Goal: Communication & Community: Answer question/provide support

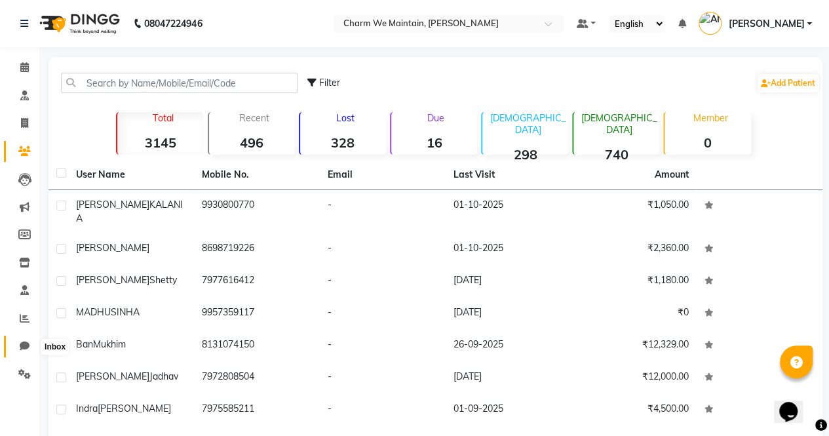
click at [22, 347] on icon at bounding box center [25, 346] width 10 height 10
select select "100"
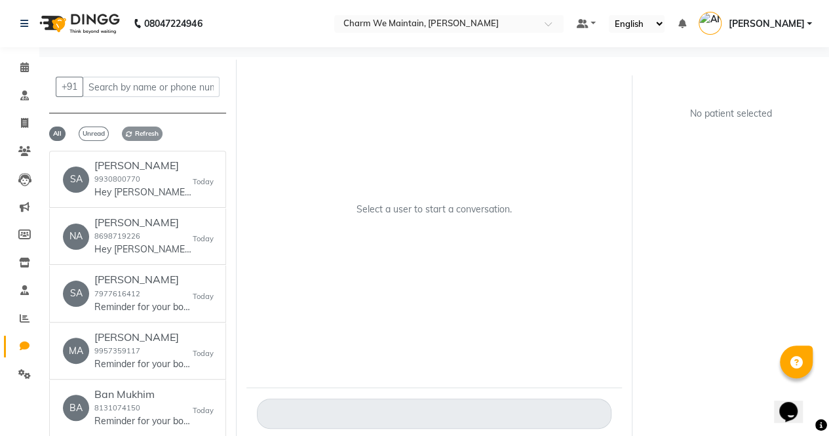
click at [142, 133] on span "Refresh" at bounding box center [142, 133] width 41 height 14
click at [153, 170] on h6 "[PERSON_NAME]" at bounding box center [143, 165] width 98 height 12
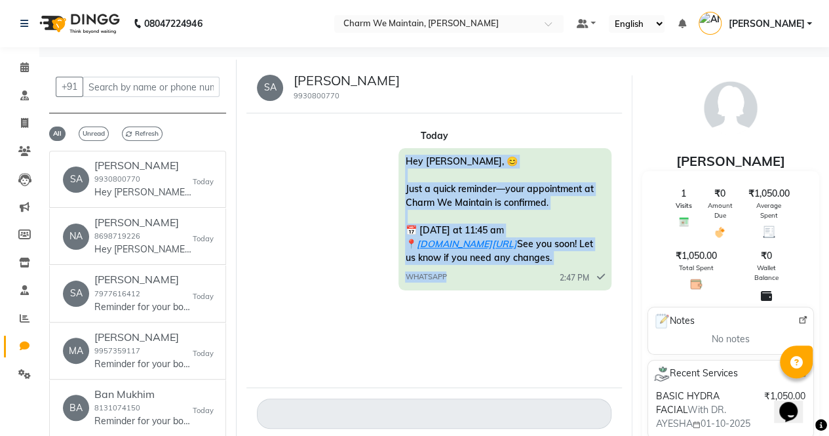
drag, startPoint x: 456, startPoint y: 308, endPoint x: 406, endPoint y: 161, distance: 155.6
click at [406, 161] on div "Hey [PERSON_NAME], 😊 Just a quick reminder—your appointment at Charm We Maintai…" at bounding box center [504, 219] width 212 height 142
click at [406, 161] on span "Hey [PERSON_NAME], 😊 Just a quick reminder—your appointment at Charm We Maintai…" at bounding box center [499, 209] width 188 height 108
drag, startPoint x: 406, startPoint y: 161, endPoint x: 448, endPoint y: 299, distance: 145.1
click at [448, 290] on div "Hey [PERSON_NAME], 😊 Just a quick reminder—your appointment at Charm We Maintai…" at bounding box center [504, 219] width 212 height 142
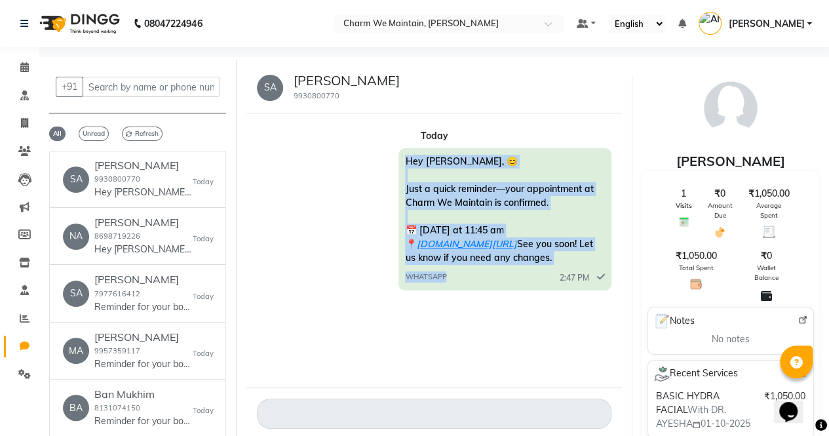
click at [448, 284] on div "WHATSAPP 2:47 PM" at bounding box center [504, 275] width 199 height 16
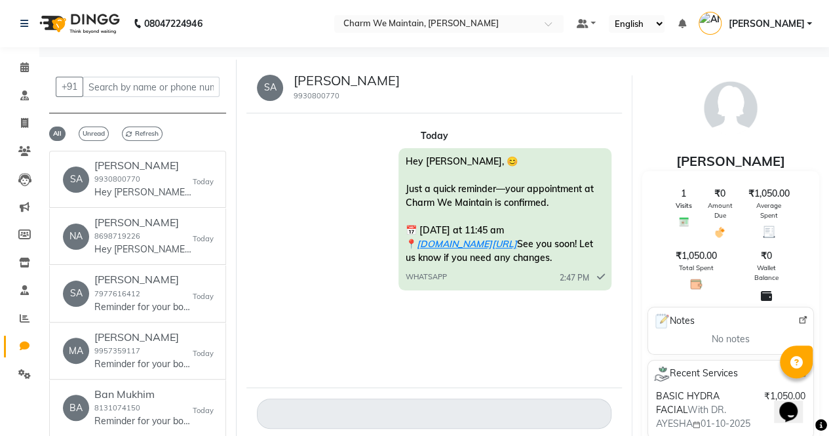
drag, startPoint x: 451, startPoint y: 288, endPoint x: 406, endPoint y: 162, distance: 134.3
click at [406, 162] on div "Hey [PERSON_NAME], 😊 Just a quick reminder—your appointment at Charm We Maintai…" at bounding box center [504, 219] width 212 height 142
click at [406, 162] on span "Hey [PERSON_NAME], 😊 Just a quick reminder—your appointment at Charm We Maintai…" at bounding box center [499, 209] width 188 height 108
drag, startPoint x: 406, startPoint y: 162, endPoint x: 447, endPoint y: 289, distance: 133.6
click at [447, 289] on div "Hey [PERSON_NAME], 😊 Just a quick reminder—your appointment at Charm We Maintai…" at bounding box center [504, 219] width 212 height 142
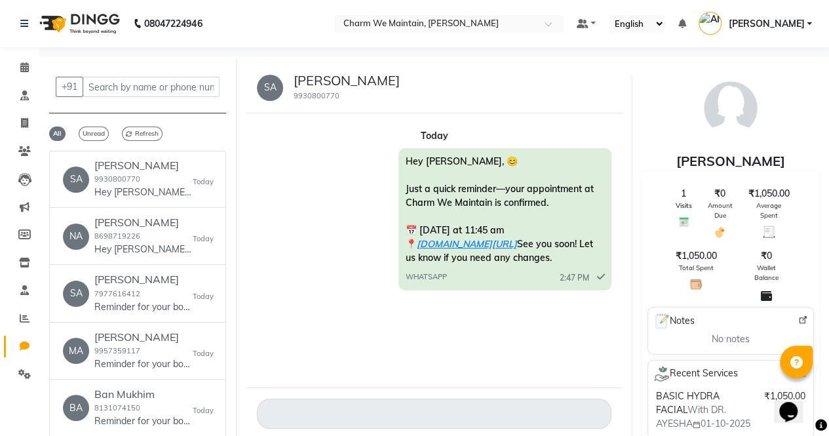
click at [447, 289] on div "Hey [PERSON_NAME], 😊 Just a quick reminder—your appointment at Charm We Maintai…" at bounding box center [504, 219] width 212 height 142
click at [181, 172] on h6 "[PERSON_NAME]" at bounding box center [143, 165] width 98 height 12
click at [186, 229] on h6 "[PERSON_NAME]" at bounding box center [143, 222] width 98 height 12
click at [147, 132] on span "Refresh" at bounding box center [142, 133] width 41 height 14
click at [184, 229] on h6 "[PERSON_NAME]" at bounding box center [143, 222] width 98 height 12
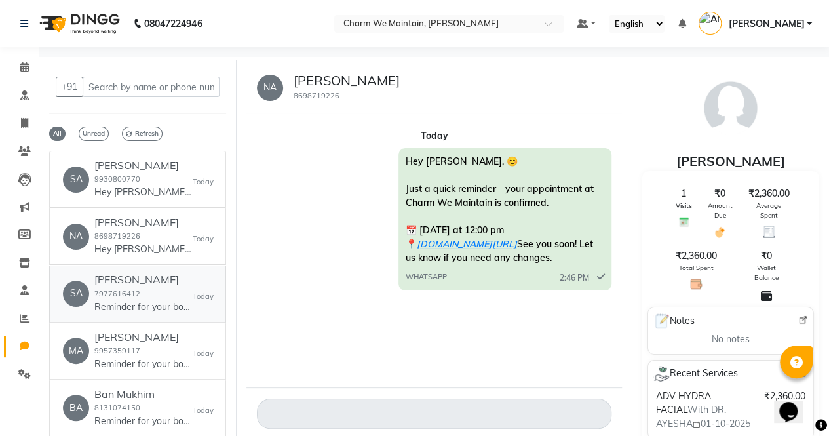
click at [178, 310] on div "[PERSON_NAME] 7977616412 Reminder for your booking for FACE TREATMENT at Charm …" at bounding box center [143, 293] width 98 height 40
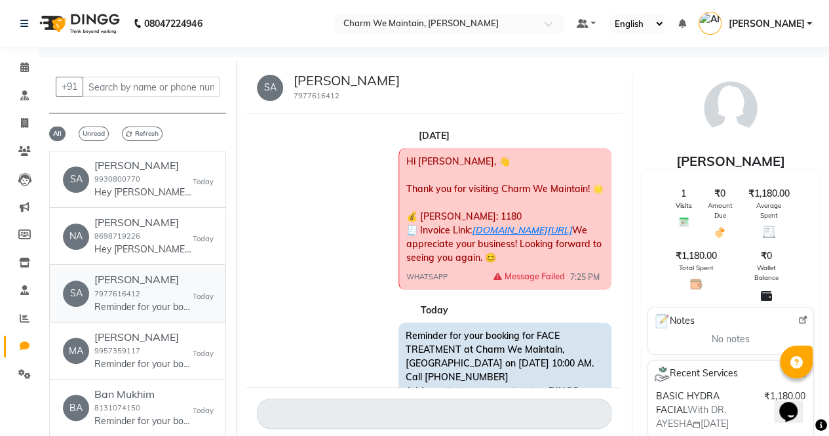
scroll to position [59, 0]
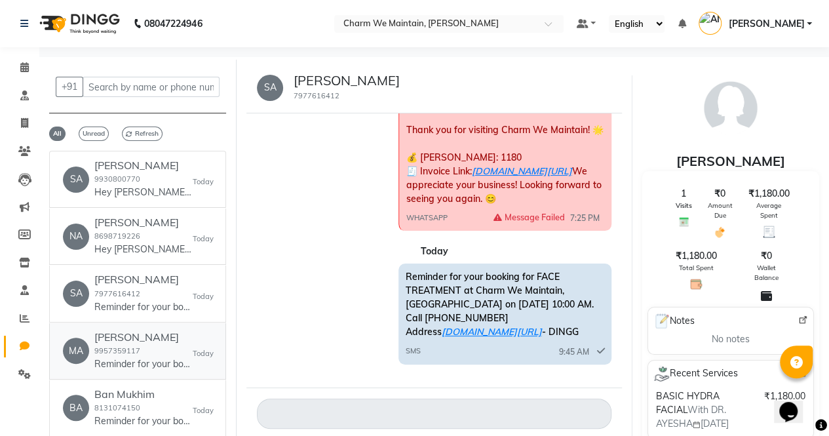
click at [163, 340] on link "[PERSON_NAME] 9957359117 Reminder for your booking for GLUTATHIONE IV DRIPS at …" at bounding box center [137, 351] width 177 height 56
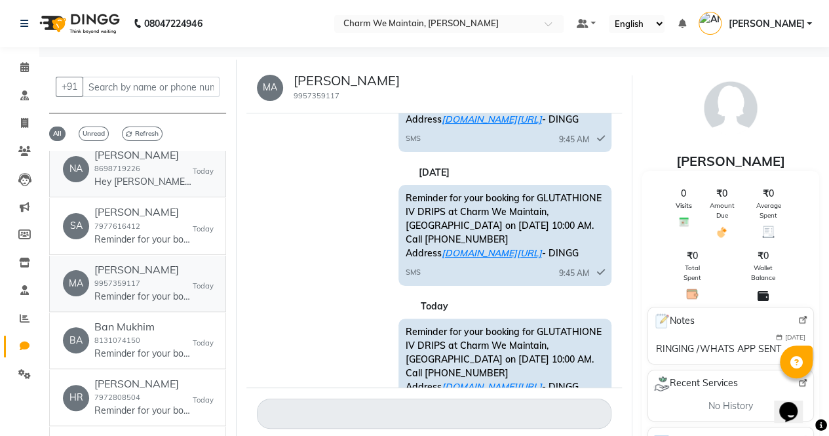
scroll to position [71, 0]
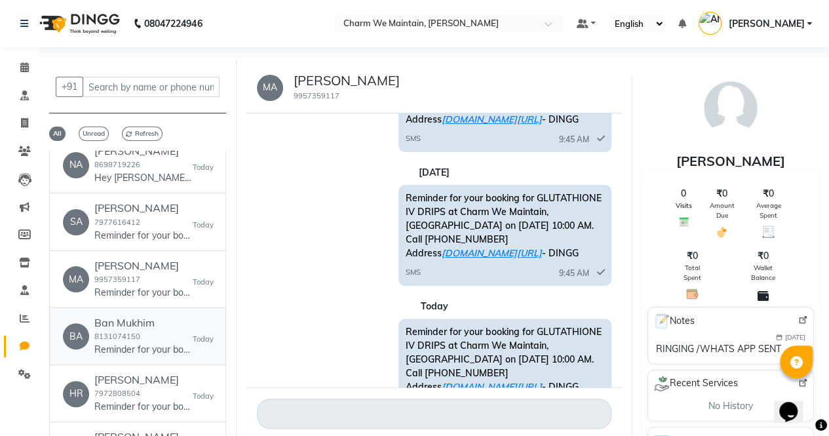
click at [177, 329] on h6 "Ban Mukhim" at bounding box center [143, 322] width 98 height 12
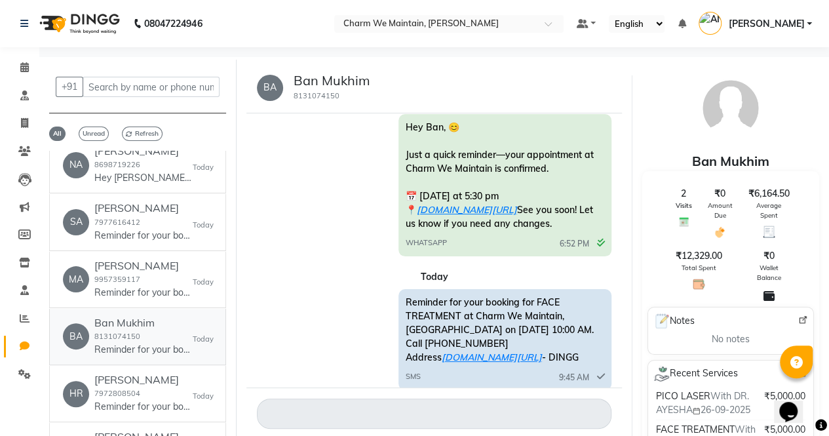
scroll to position [506, 0]
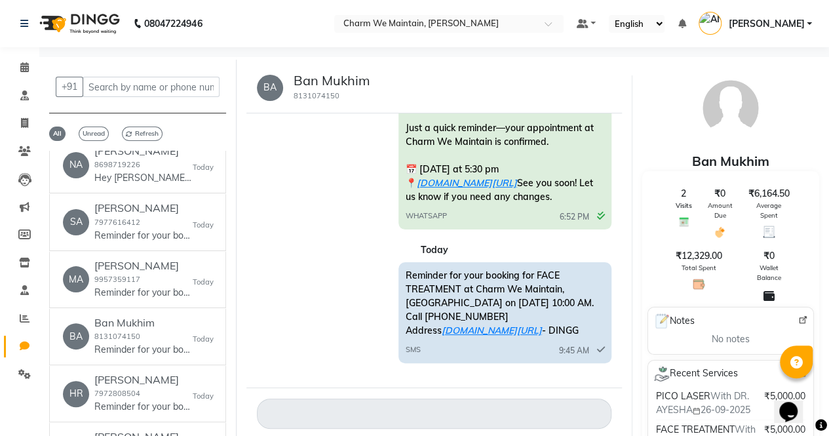
click at [410, 202] on span "Hey Ban, 😊 Just a quick reminder—your appointment at Charm We Maintain is confi…" at bounding box center [499, 148] width 188 height 108
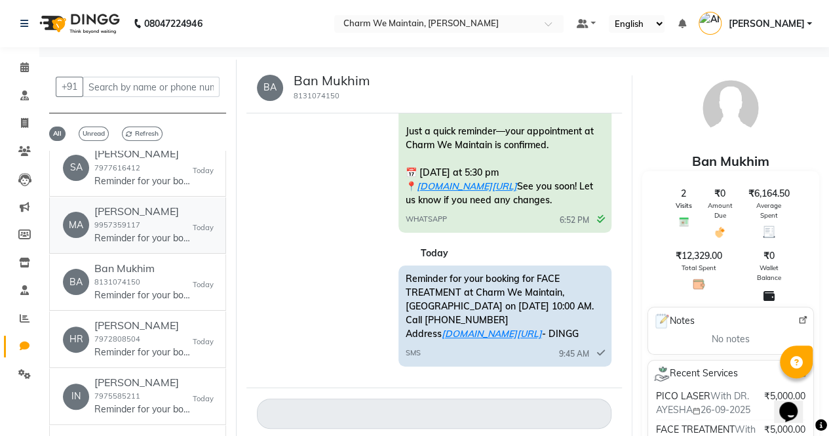
scroll to position [127, 0]
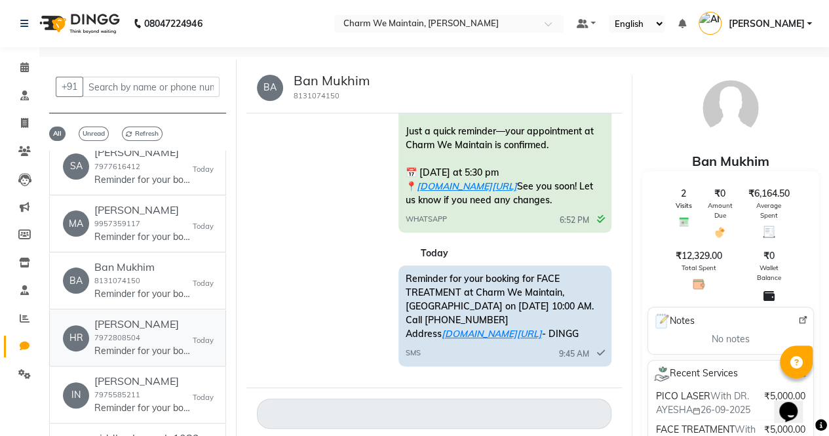
click at [182, 326] on link "HR [PERSON_NAME] 7972808504 Reminder for your booking for GFC at Charm We Maint…" at bounding box center [137, 338] width 177 height 56
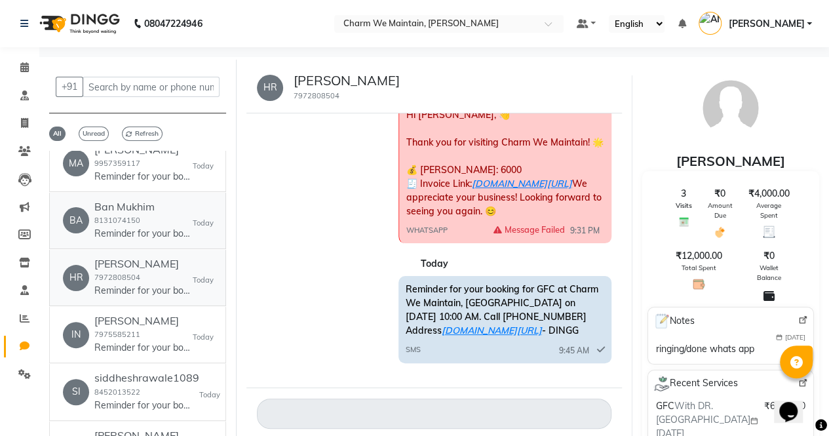
scroll to position [189, 0]
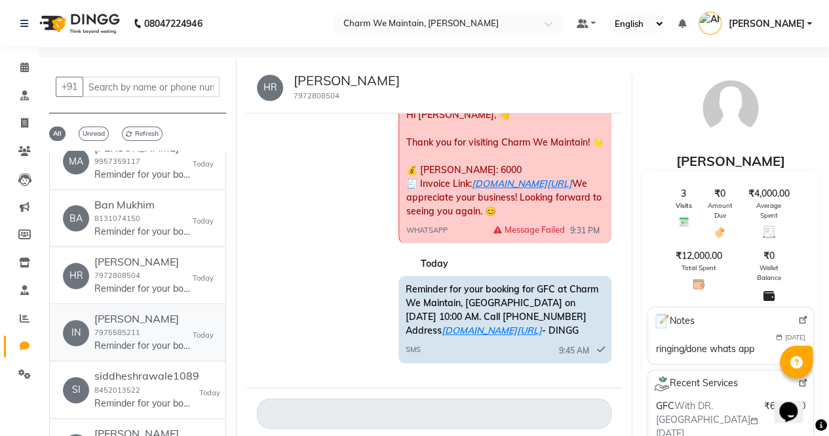
click at [174, 325] on h6 "[PERSON_NAME]" at bounding box center [143, 318] width 98 height 12
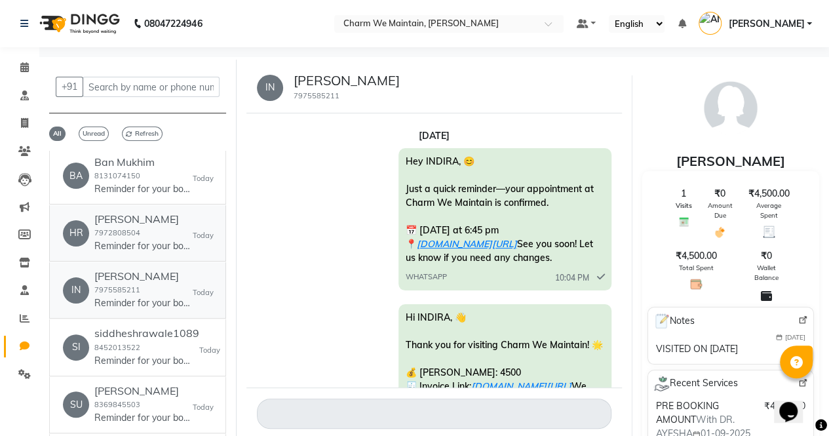
scroll to position [234, 0]
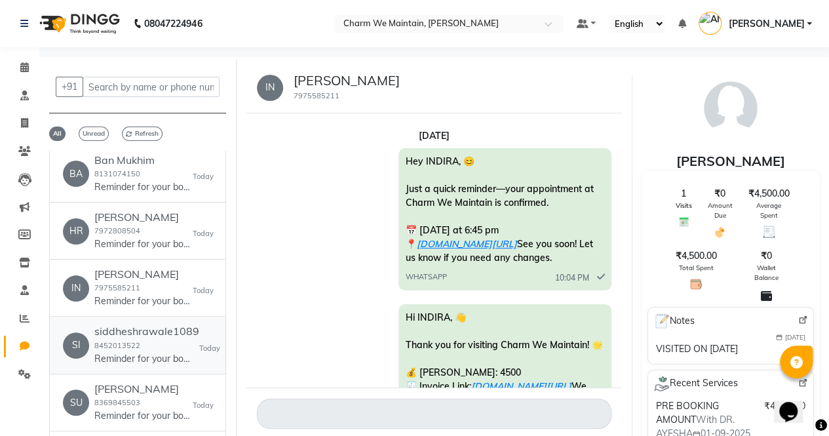
click at [164, 349] on div "siddheshrawale1089 8452013522 Reminder for your booking for FACE TREATMENT at C…" at bounding box center [146, 345] width 105 height 40
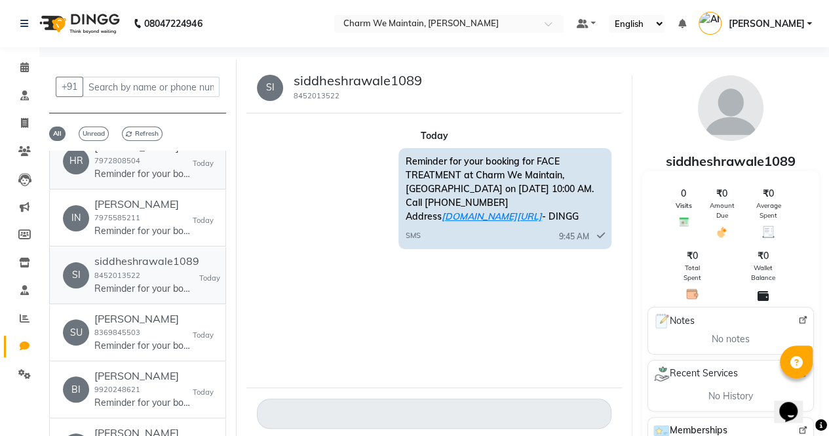
scroll to position [305, 0]
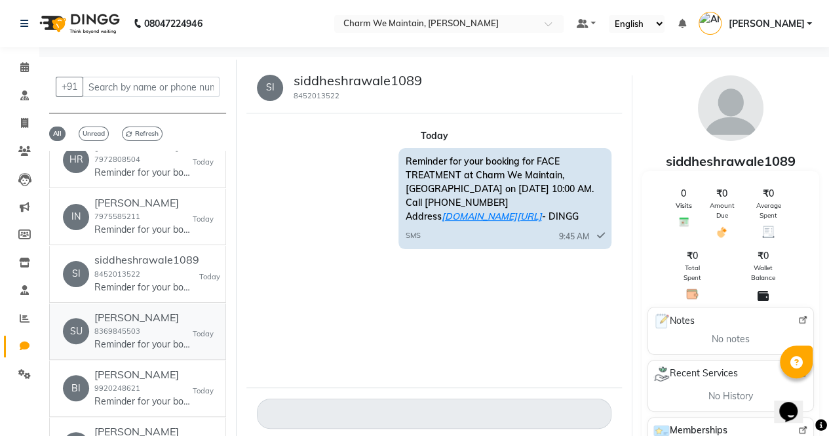
click at [164, 337] on div "[PERSON_NAME] 8369845503 Reminder for your booking for FACE TREATMENT at Charm …" at bounding box center [143, 331] width 98 height 40
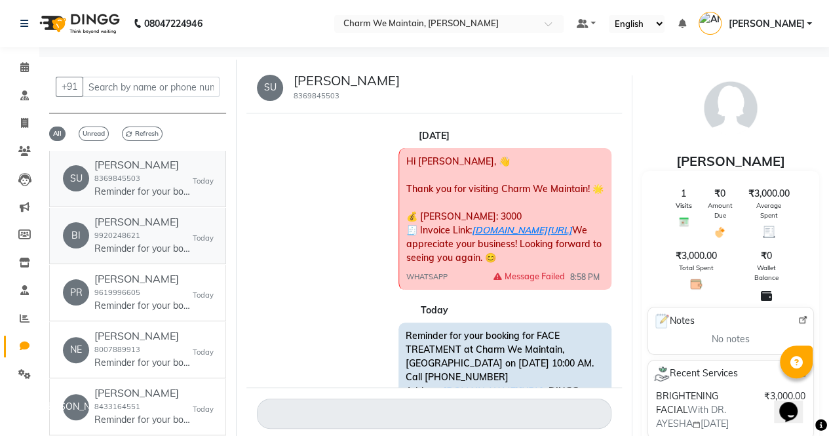
scroll to position [459, 0]
click at [172, 253] on p "Reminder for your booking for FACE TREATMENT at Charm We Maintain, [GEOGRAPHIC_…" at bounding box center [143, 248] width 98 height 14
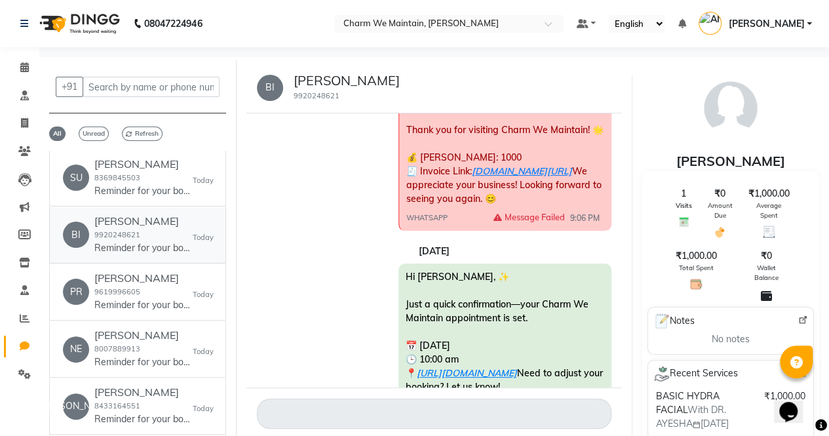
scroll to position [10, 0]
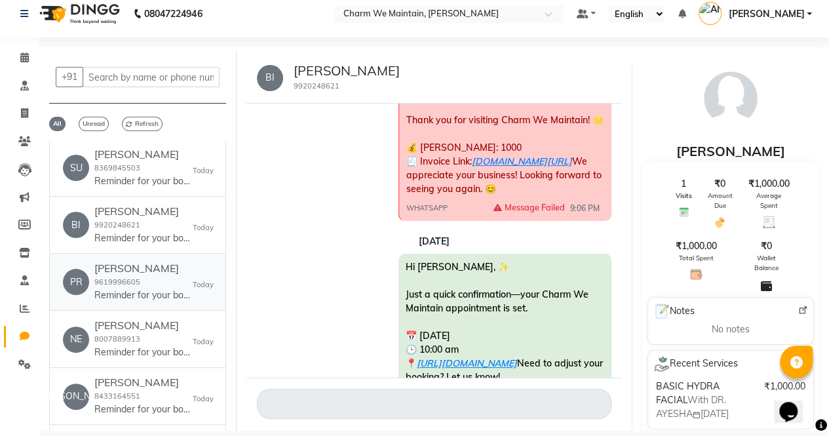
click at [181, 289] on div "[PERSON_NAME] 9619996605 Reminder for your booking for FACE TREATMENT at Charm …" at bounding box center [143, 282] width 98 height 40
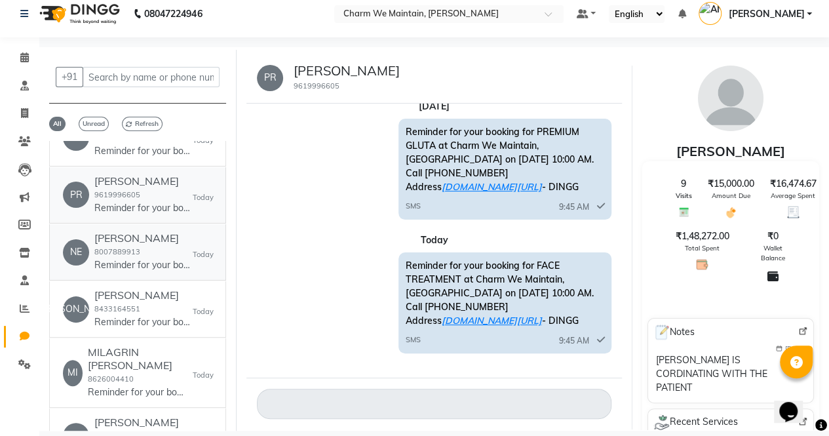
scroll to position [546, 0]
click at [189, 259] on div "[PERSON_NAME] 8007889913 Reminder for your booking for FACE TREATMENT at Charm …" at bounding box center [143, 251] width 98 height 40
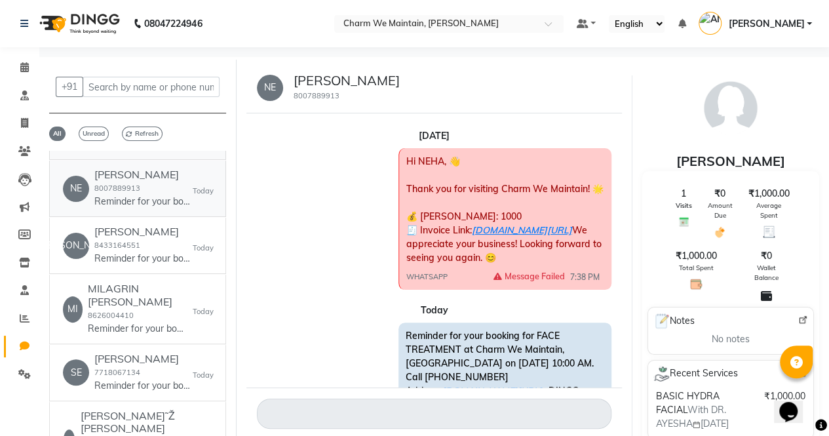
scroll to position [621, 0]
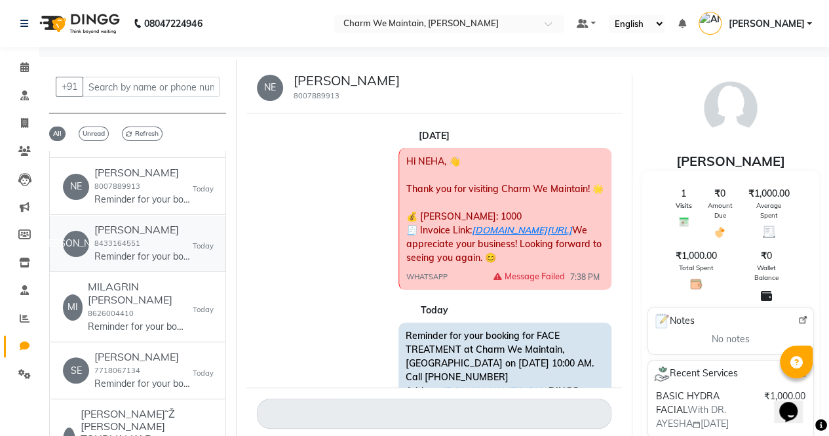
click at [182, 236] on h6 "[PERSON_NAME]" at bounding box center [143, 229] width 98 height 12
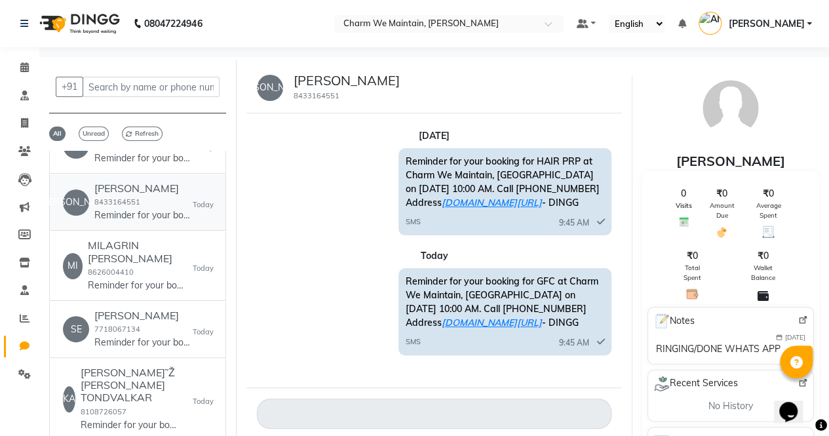
scroll to position [663, 0]
click at [176, 261] on h6 "MILAGRIN [PERSON_NAME]" at bounding box center [140, 250] width 105 height 25
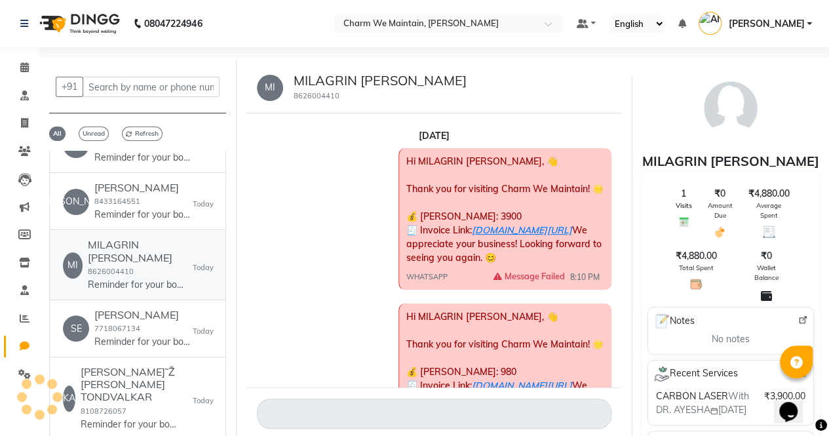
scroll to position [207, 0]
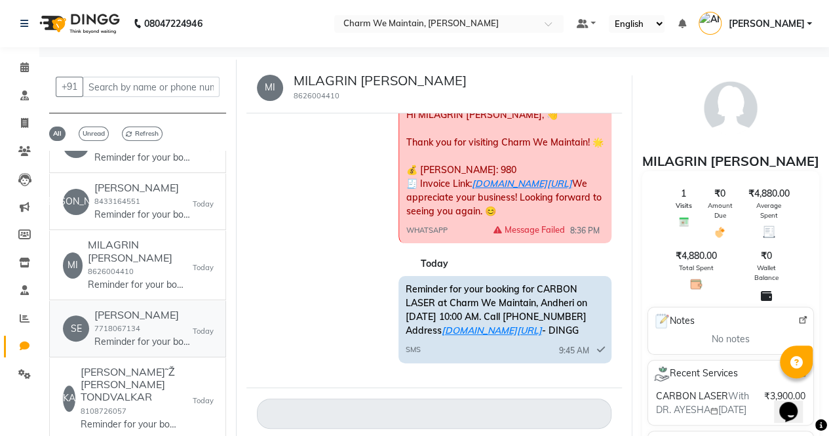
click at [168, 333] on div "[PERSON_NAME] 7718067134 Reminder for your booking for FACE TREATMENT at Charm …" at bounding box center [143, 329] width 98 height 40
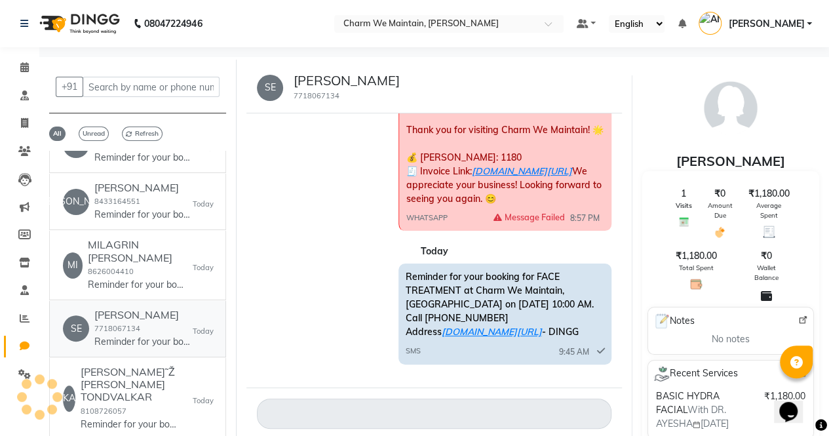
scroll to position [739, 0]
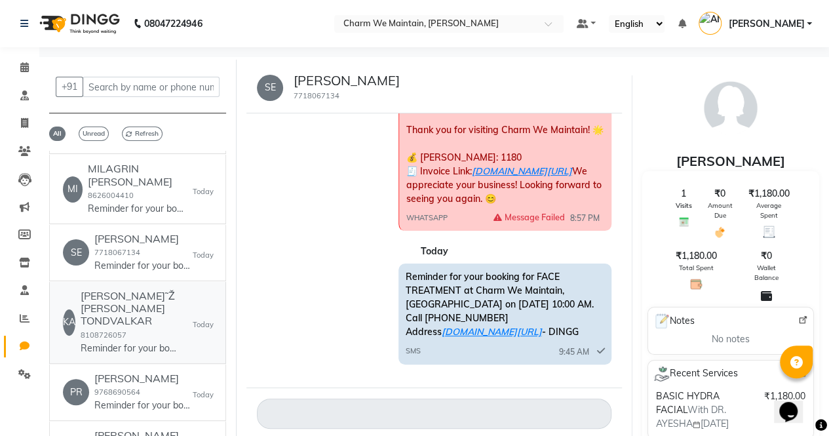
click at [168, 324] on h6 "[PERSON_NAME]˜Ž [PERSON_NAME] TONDVALKAR" at bounding box center [137, 309] width 112 height 38
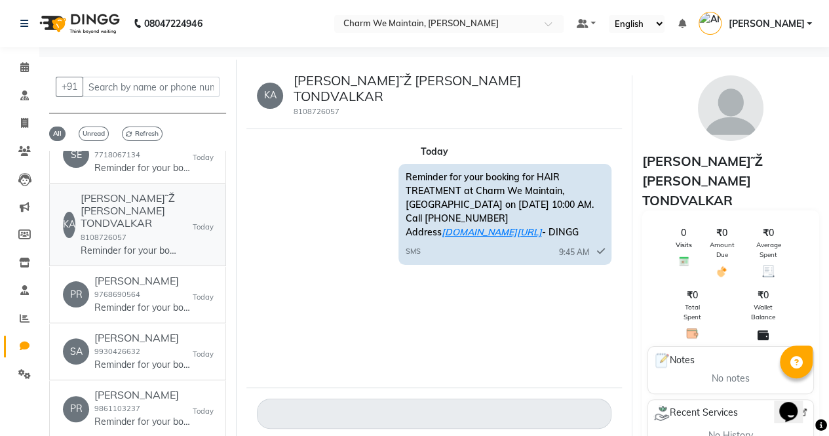
scroll to position [837, 0]
click at [156, 286] on h6 "[PERSON_NAME]" at bounding box center [143, 280] width 98 height 12
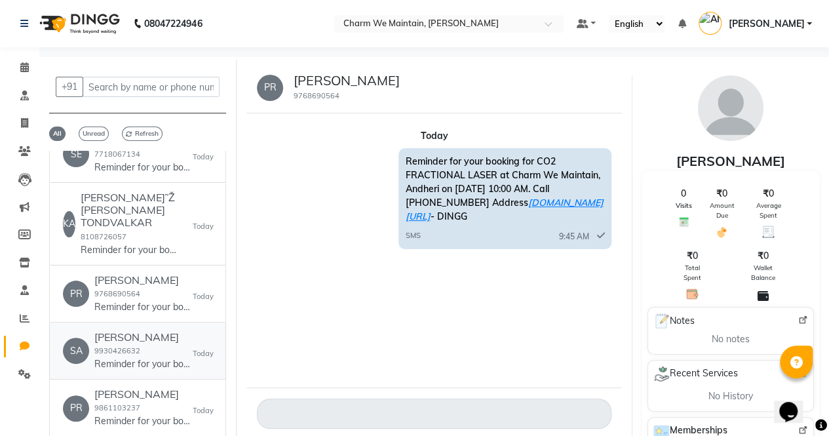
click at [162, 355] on div "[PERSON_NAME] 9930426632 Reminder for your booking for FACE TREATMENT at Charm …" at bounding box center [143, 351] width 98 height 40
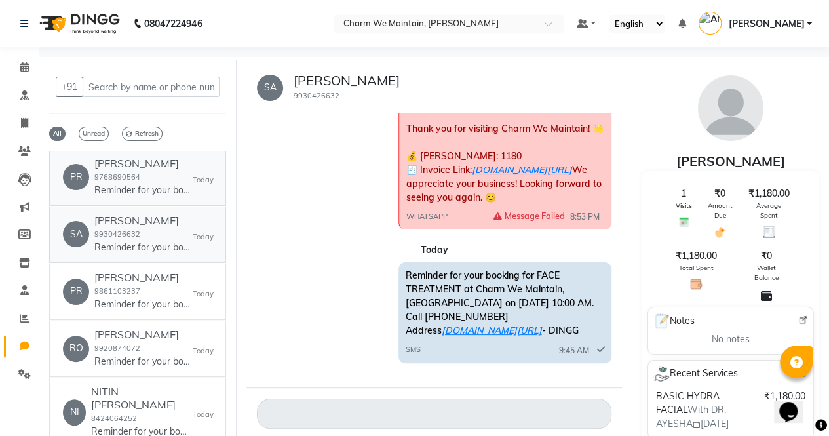
scroll to position [957, 0]
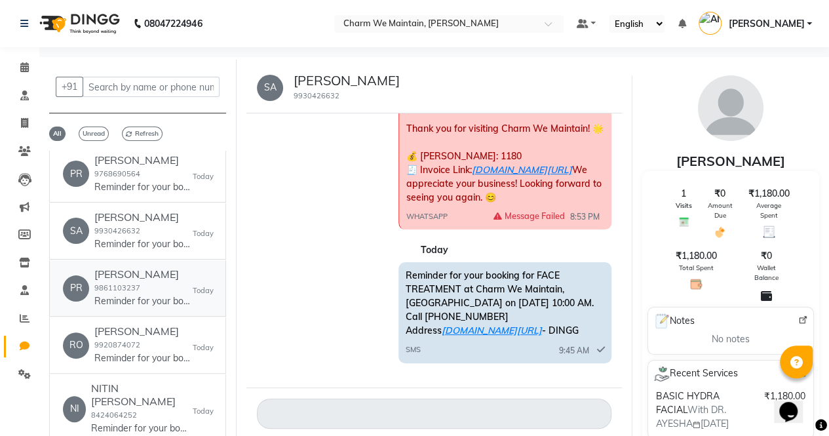
click at [169, 295] on div "[PERSON_NAME] 9861103237 Reminder for your booking for FACE TREATMENT at Charm …" at bounding box center [143, 288] width 98 height 40
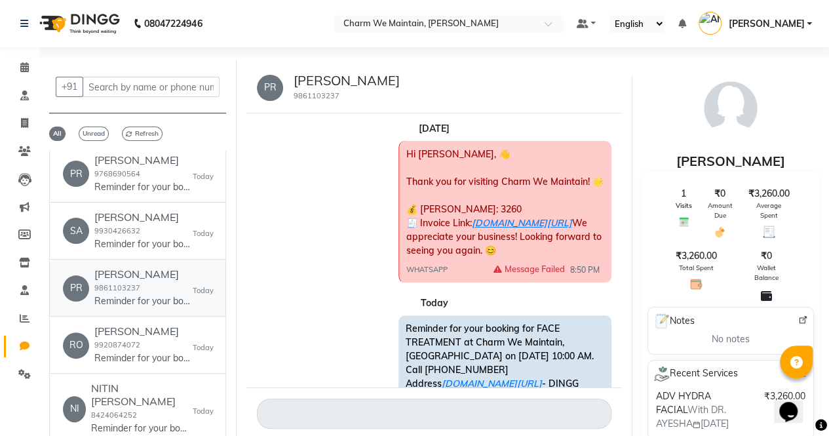
scroll to position [0, 0]
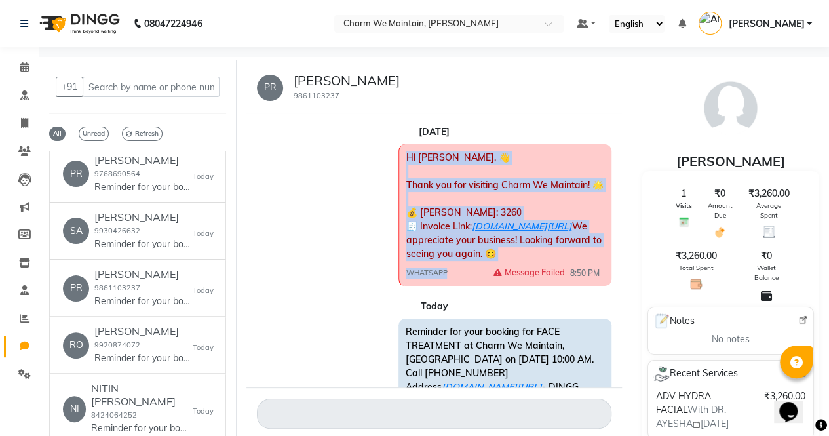
drag, startPoint x: 456, startPoint y: 289, endPoint x: 400, endPoint y: 155, distance: 145.6
click at [400, 155] on div "Hi [PERSON_NAME], 👋 Thank you for visiting Charm We Maintain! 🌟 💰 [PERSON_NAME]…" at bounding box center [504, 215] width 212 height 142
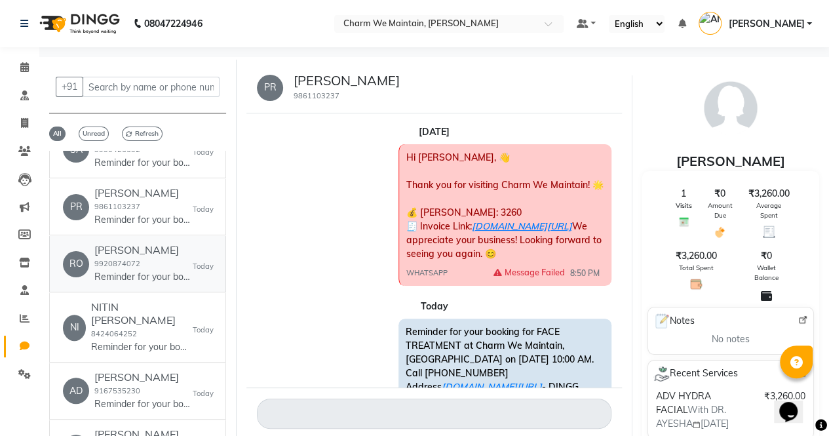
click at [183, 268] on div "[PERSON_NAME] 9920874072 Reminder for your booking for HAIR PRP at Charm We Mai…" at bounding box center [143, 264] width 98 height 40
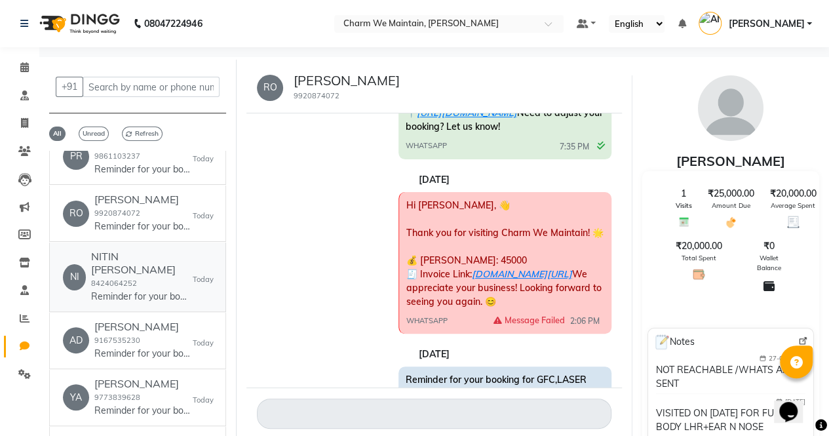
click at [176, 267] on h6 "NITIN [PERSON_NAME]" at bounding box center [142, 262] width 102 height 25
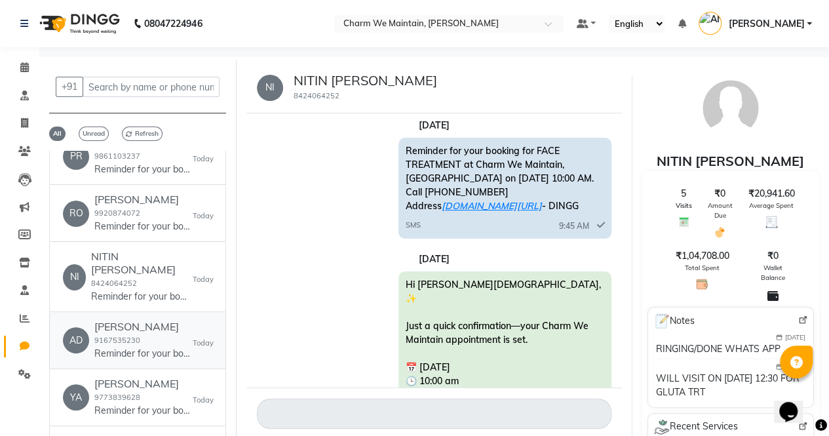
click at [188, 333] on h6 "[PERSON_NAME]" at bounding box center [143, 326] width 98 height 12
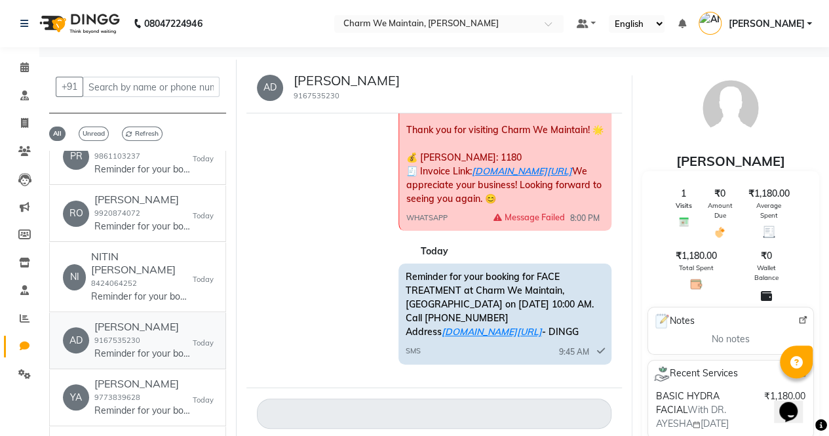
click at [188, 333] on h6 "[PERSON_NAME]" at bounding box center [143, 326] width 98 height 12
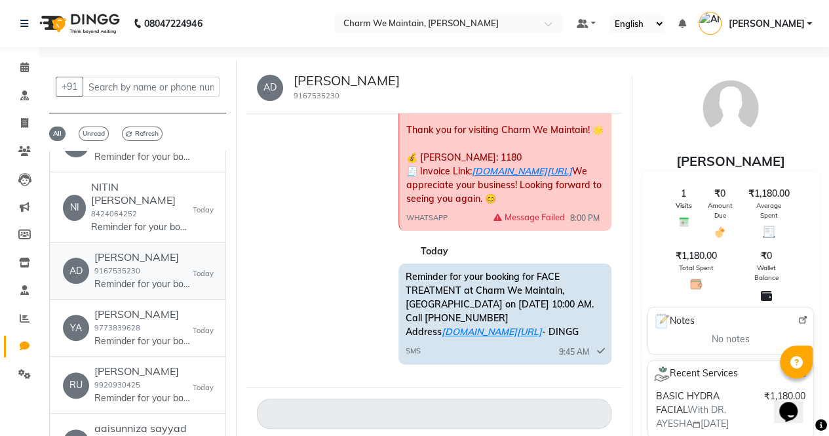
scroll to position [1160, 0]
click at [185, 339] on div "Yashoda Chalvadi 9773839628 Reminder for your booking for FACE TREATMENT at Cha…" at bounding box center [143, 327] width 98 height 40
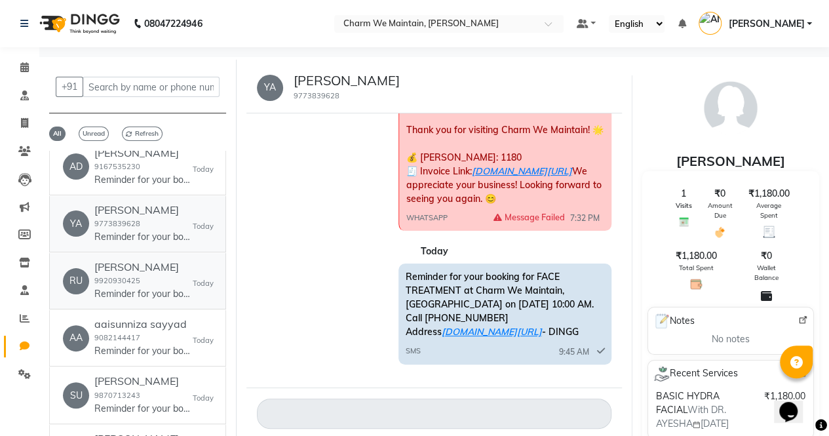
scroll to position [1264, 0]
click at [167, 295] on div "[PERSON_NAME] 9920930425 Reminder for your booking for FACE TREATMENT at Charm …" at bounding box center [143, 279] width 98 height 40
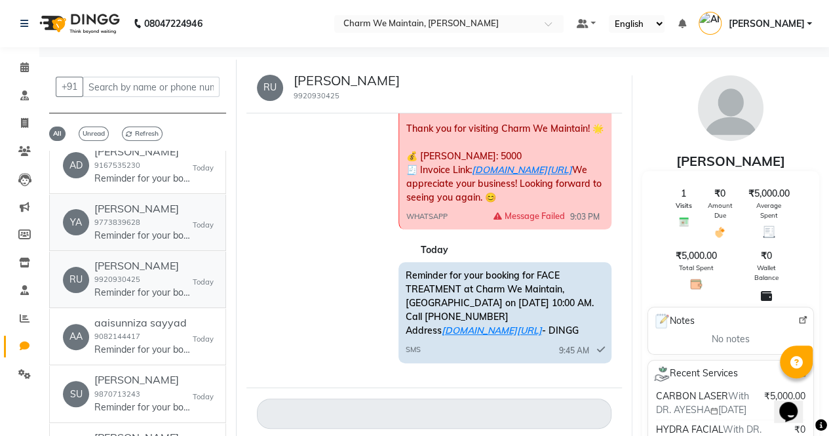
scroll to position [1331, 0]
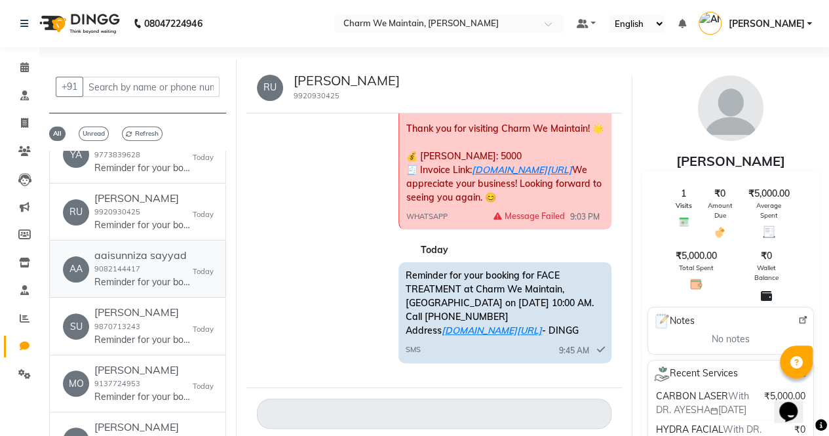
click at [153, 287] on div "aaisunniza sayyad 9082144417 Reminder for your booking for FACE TREATMENT at Ch…" at bounding box center [143, 269] width 98 height 40
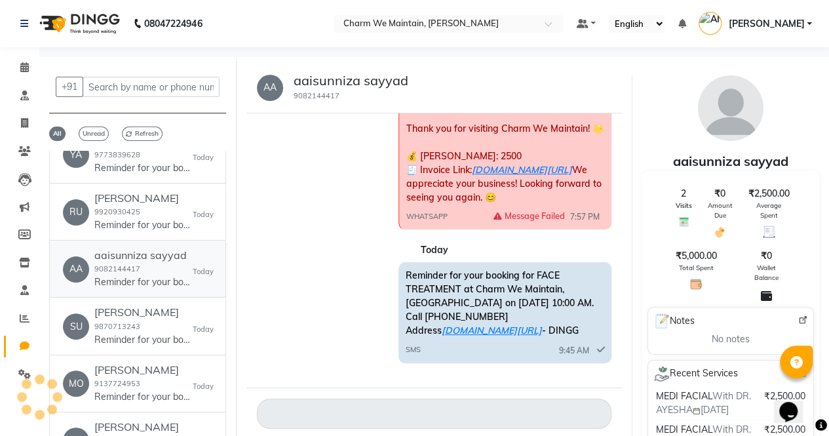
scroll to position [179, 0]
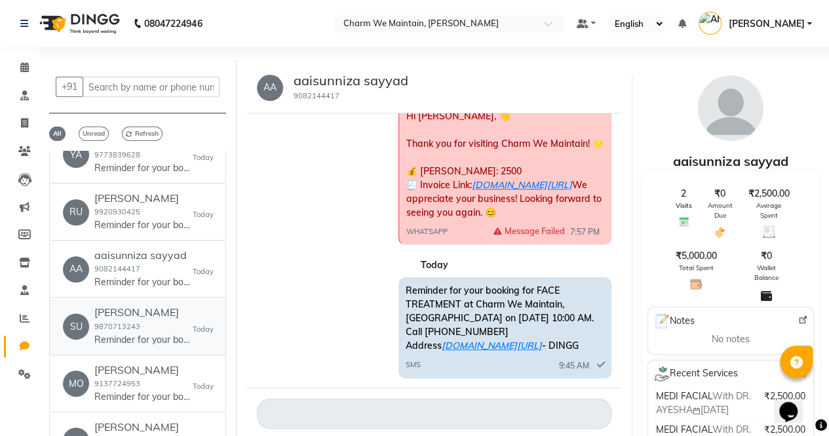
click at [164, 318] on h6 "[PERSON_NAME]" at bounding box center [143, 312] width 98 height 12
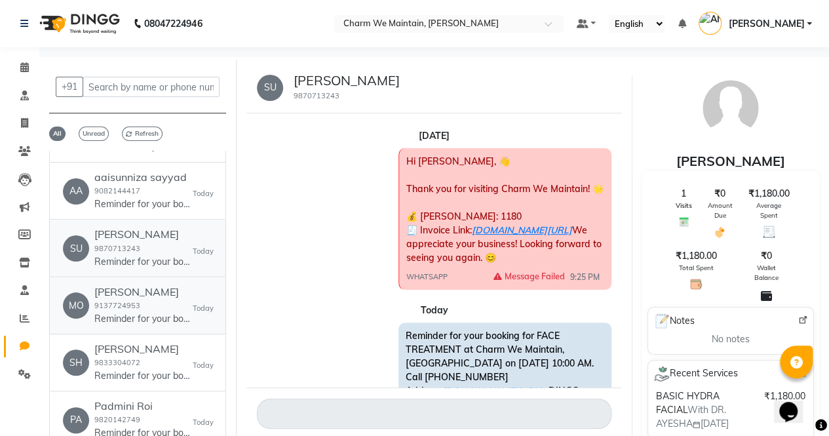
scroll to position [1410, 0]
click at [161, 297] on h6 "[PERSON_NAME]" at bounding box center [143, 291] width 98 height 12
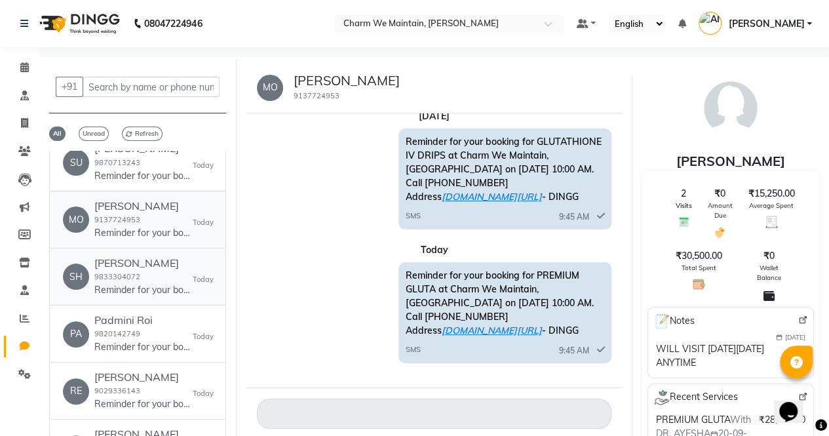
scroll to position [1496, 0]
click at [165, 295] on div "[PERSON_NAME] 9833304072 Reminder for your booking for FACE TREATMENT at Charm …" at bounding box center [143, 275] width 98 height 40
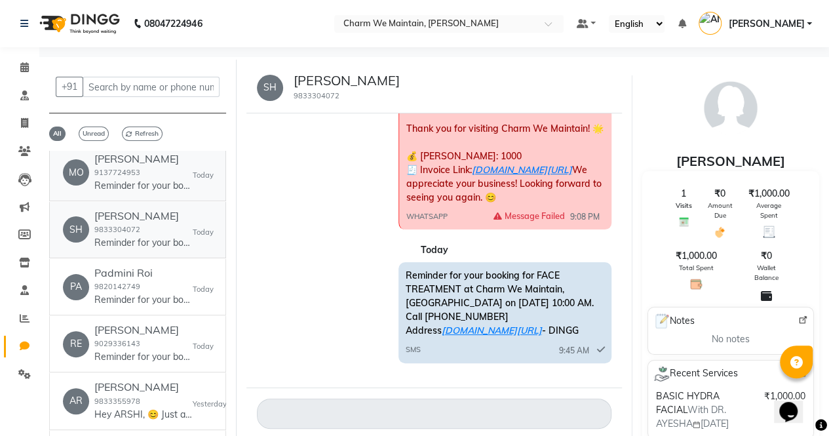
scroll to position [1544, 0]
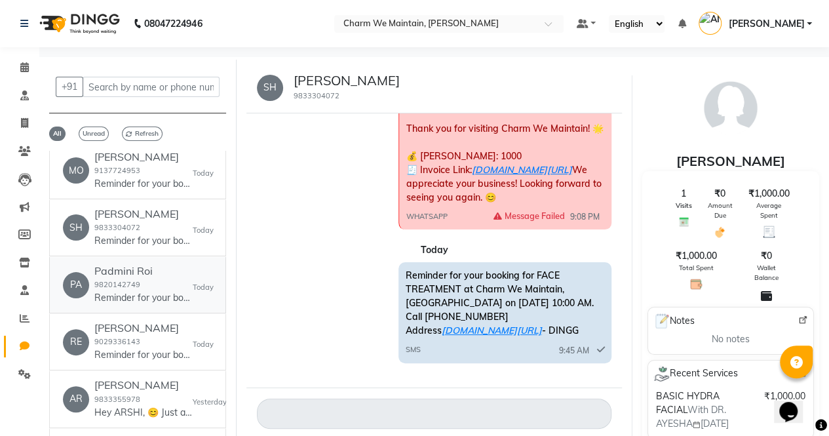
click at [151, 305] on div "Padmini Roi 9820142749 Reminder for your booking for FACE TREATMENT at Charm We…" at bounding box center [143, 285] width 98 height 40
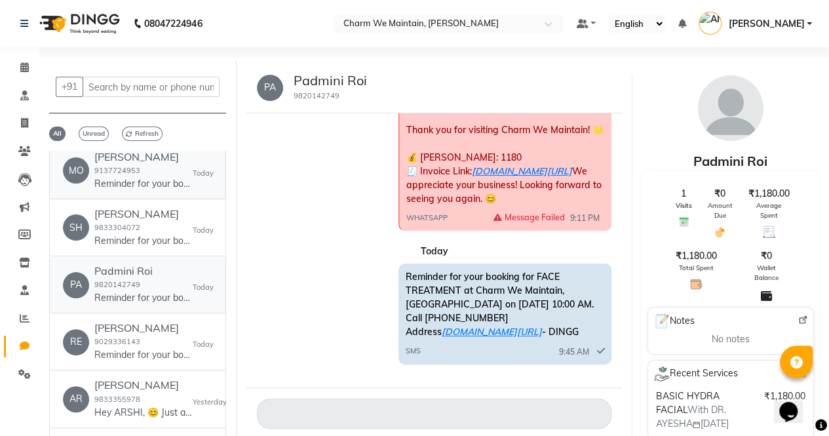
scroll to position [1623, 0]
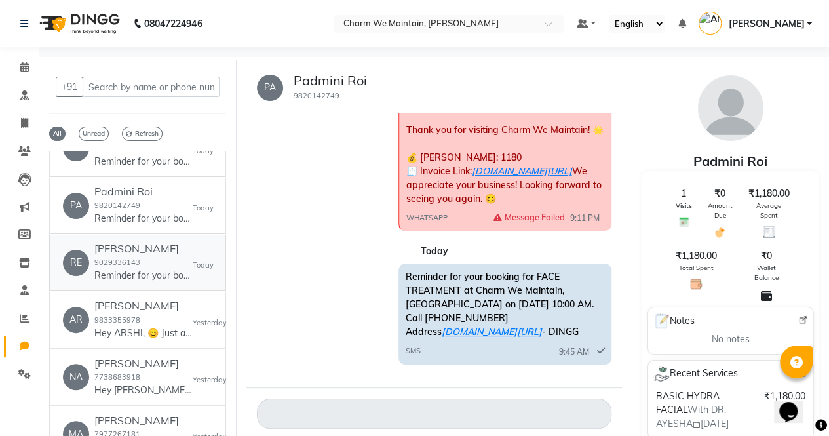
click at [161, 255] on h6 "[PERSON_NAME]" at bounding box center [143, 248] width 98 height 12
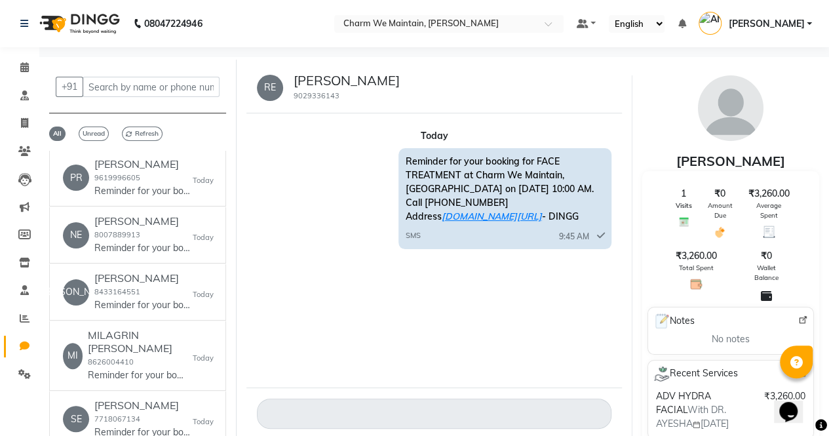
scroll to position [167, 0]
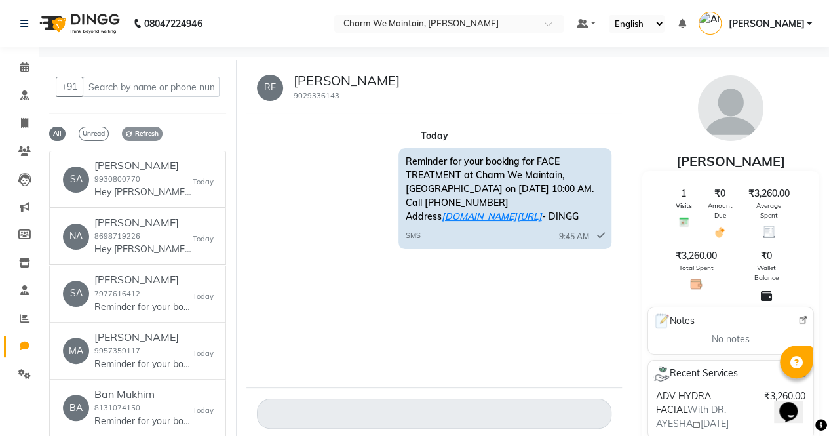
click at [143, 130] on span "Refresh" at bounding box center [142, 133] width 41 height 14
click at [101, 136] on span "Unread" at bounding box center [94, 133] width 30 height 14
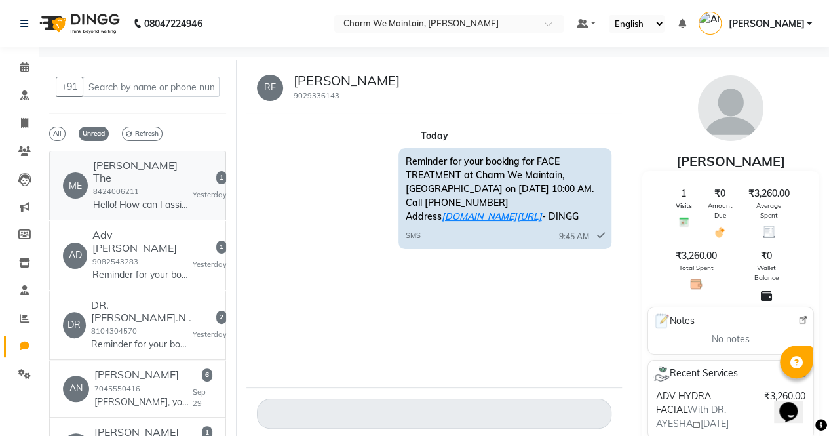
click at [189, 187] on div "[PERSON_NAME] SATPATA The 8424006211 Hello! How can I assist you [DATE]? Would …" at bounding box center [143, 185] width 100 height 52
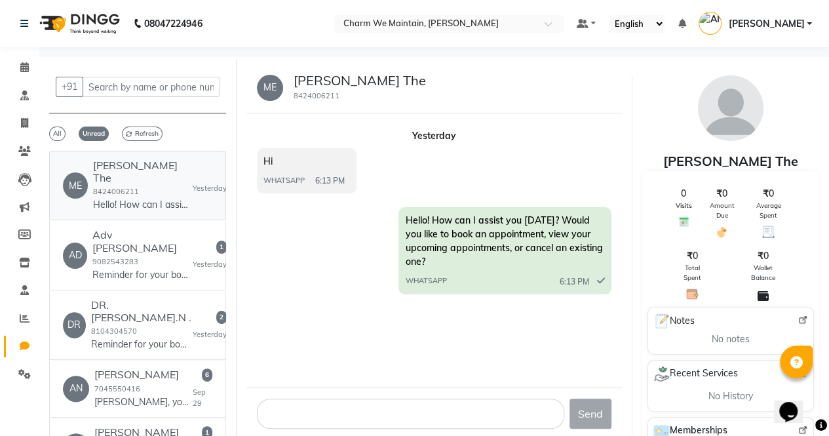
scroll to position [146, 0]
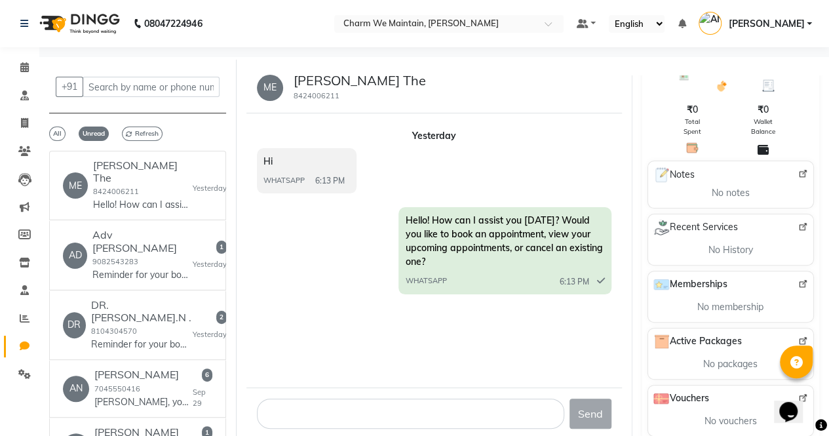
click at [326, 99] on small "8424006211" at bounding box center [316, 95] width 46 height 9
copy small "8424006211"
click at [157, 268] on p "Reminder for your booking for LASER HAIR REDUCTION at Charm We Maintain, Andher…" at bounding box center [141, 275] width 98 height 14
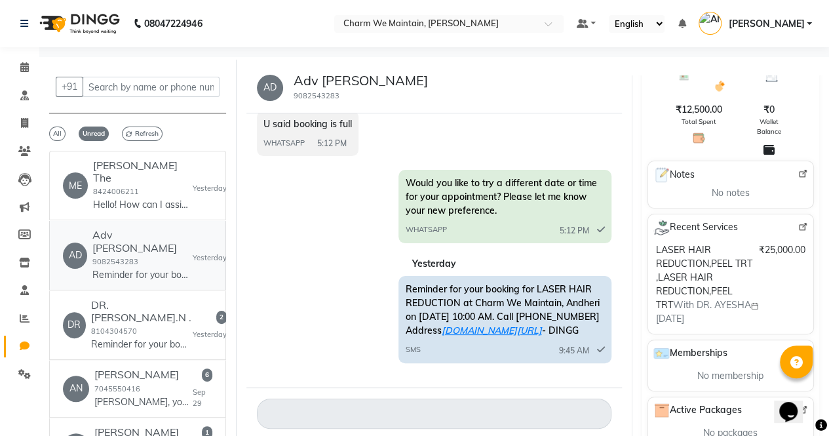
scroll to position [10, 0]
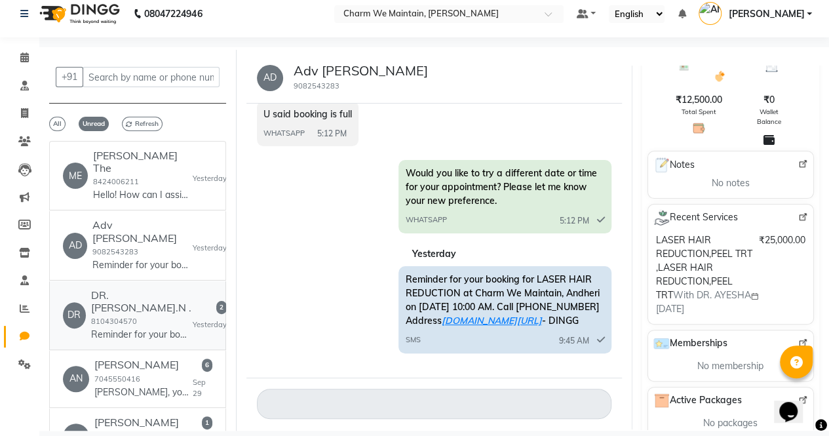
click at [196, 301] on div "2 [DATE]" at bounding box center [210, 315] width 34 height 29
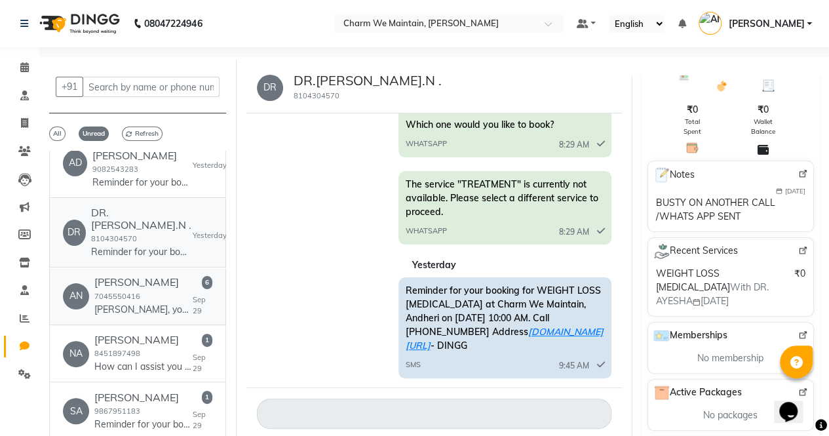
scroll to position [94, 0]
click at [183, 274] on h6 "[PERSON_NAME]" at bounding box center [143, 280] width 98 height 12
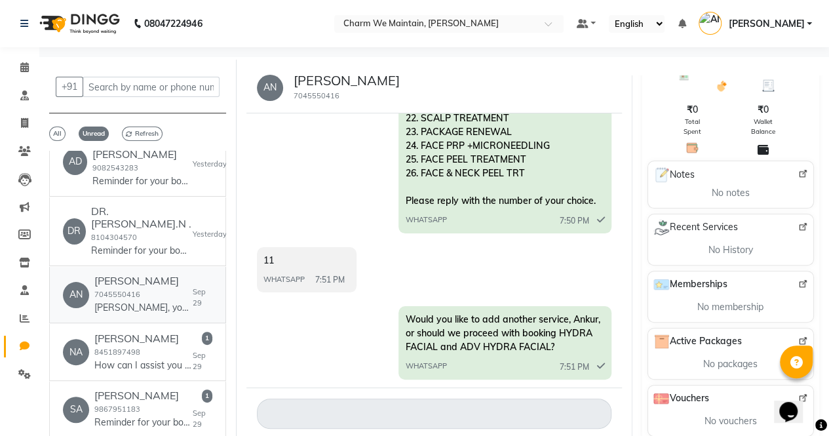
scroll to position [1068, 0]
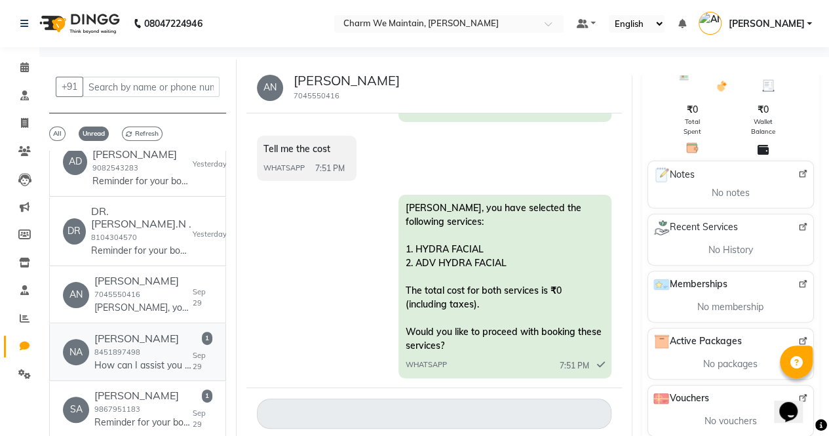
click at [151, 332] on div "[PERSON_NAME] 8451897498 How can I assist you [DATE]? 1. Book an appointment 2.…" at bounding box center [143, 352] width 98 height 40
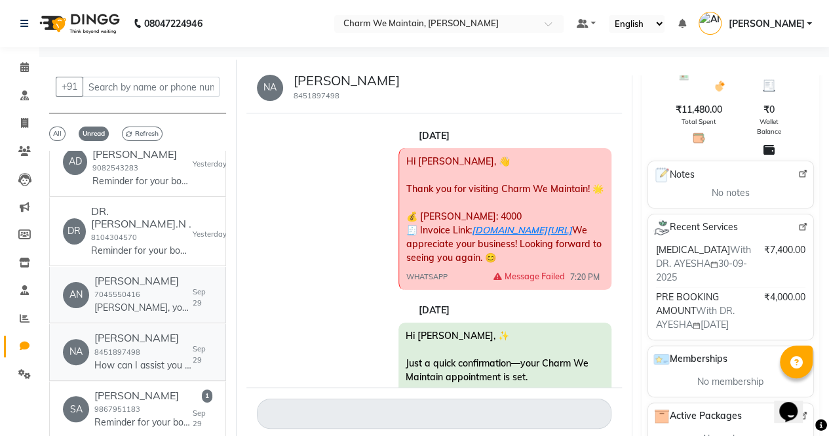
scroll to position [103, 0]
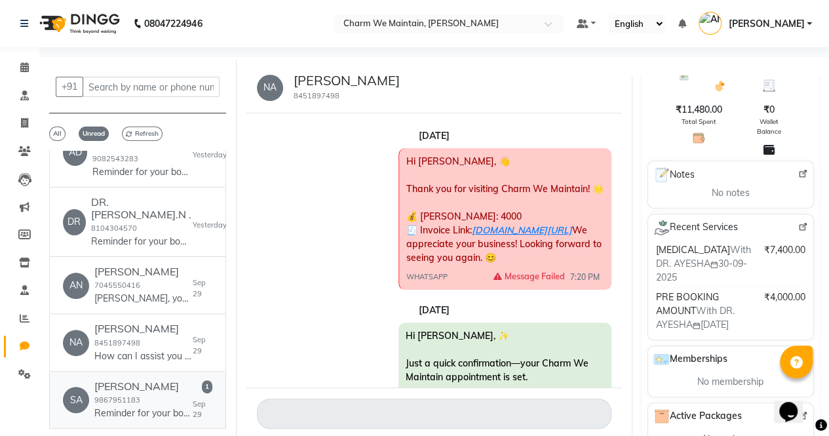
click at [139, 380] on h6 "[PERSON_NAME]" at bounding box center [143, 386] width 98 height 12
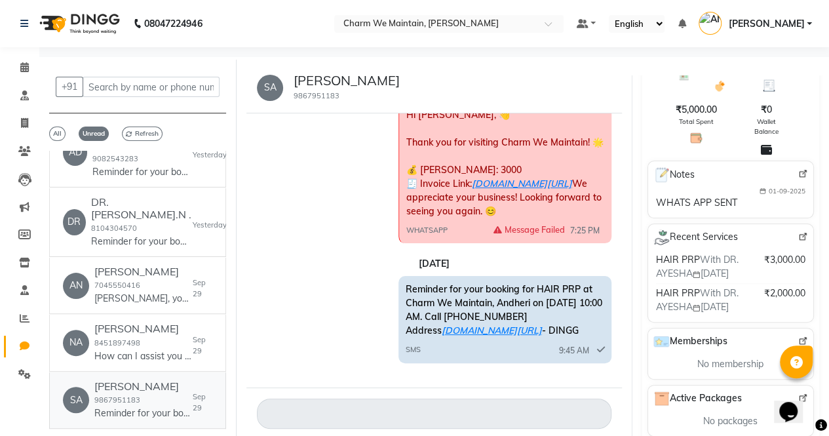
scroll to position [10, 0]
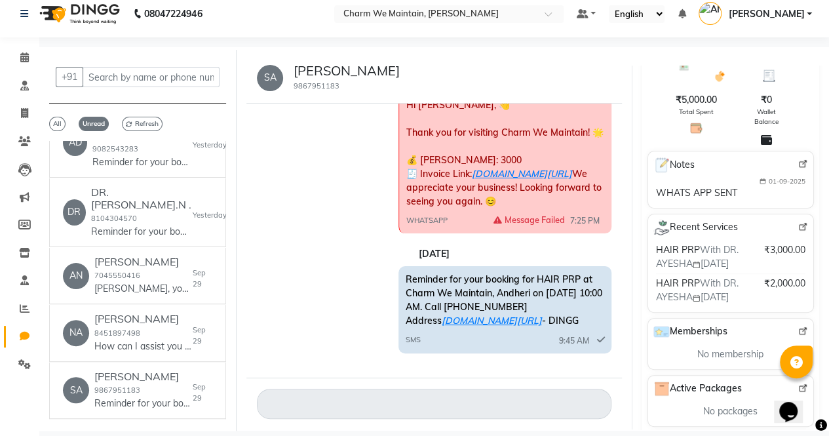
click at [204, 434] on button "Next" at bounding box center [210, 444] width 31 height 20
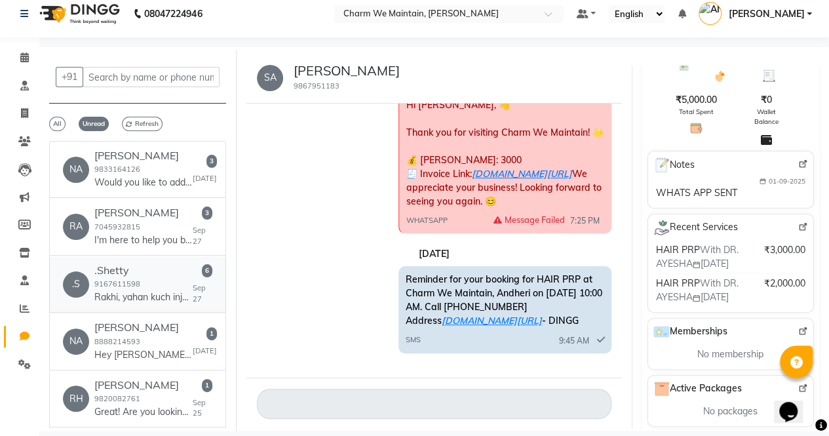
scroll to position [0, 0]
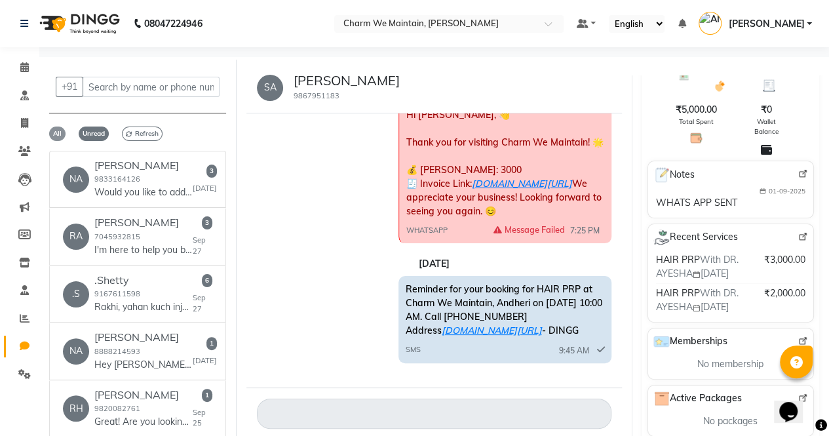
click at [60, 136] on span "All" at bounding box center [57, 133] width 16 height 14
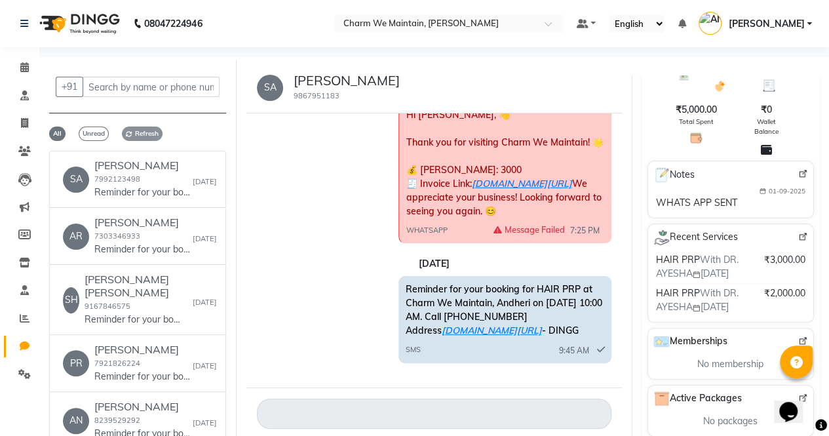
click at [148, 133] on span "Refresh" at bounding box center [142, 133] width 41 height 14
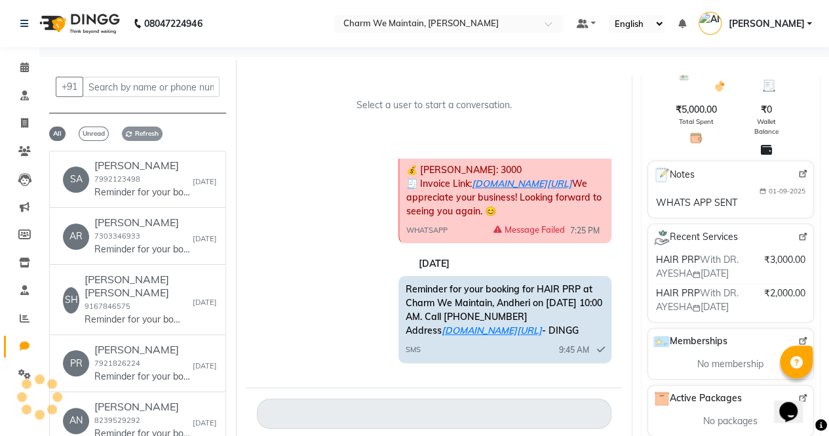
click at [148, 133] on span "Refresh" at bounding box center [142, 133] width 41 height 14
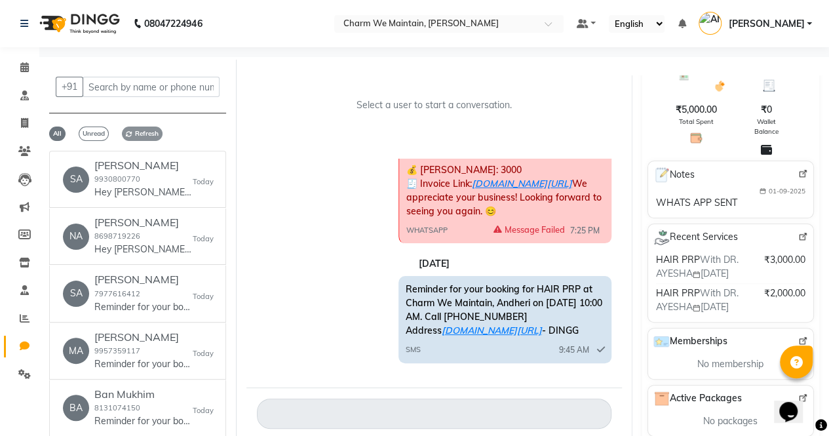
click at [145, 134] on span "Refresh" at bounding box center [142, 133] width 41 height 14
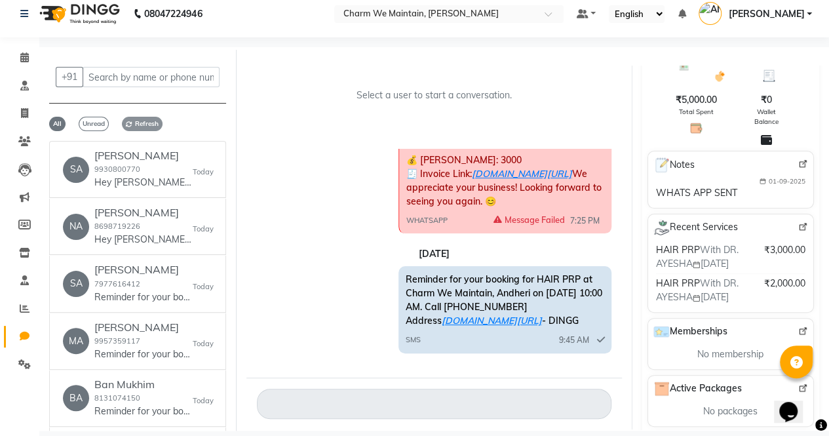
click at [145, 126] on span "Refresh" at bounding box center [142, 124] width 41 height 14
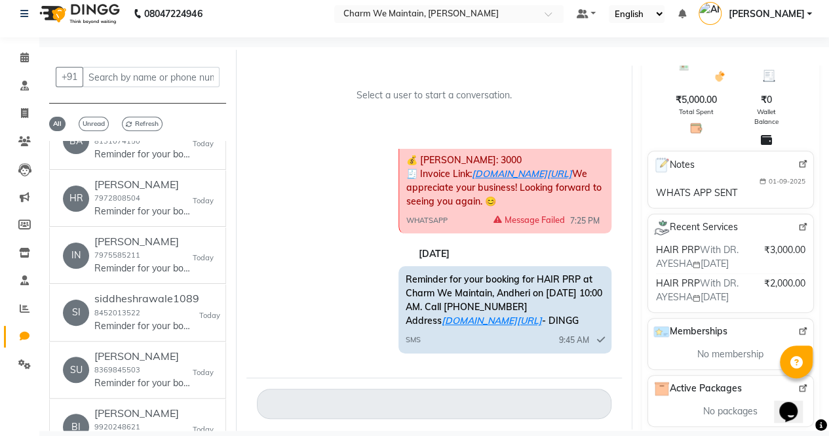
scroll to position [0, 0]
